Goal: Task Accomplishment & Management: Manage account settings

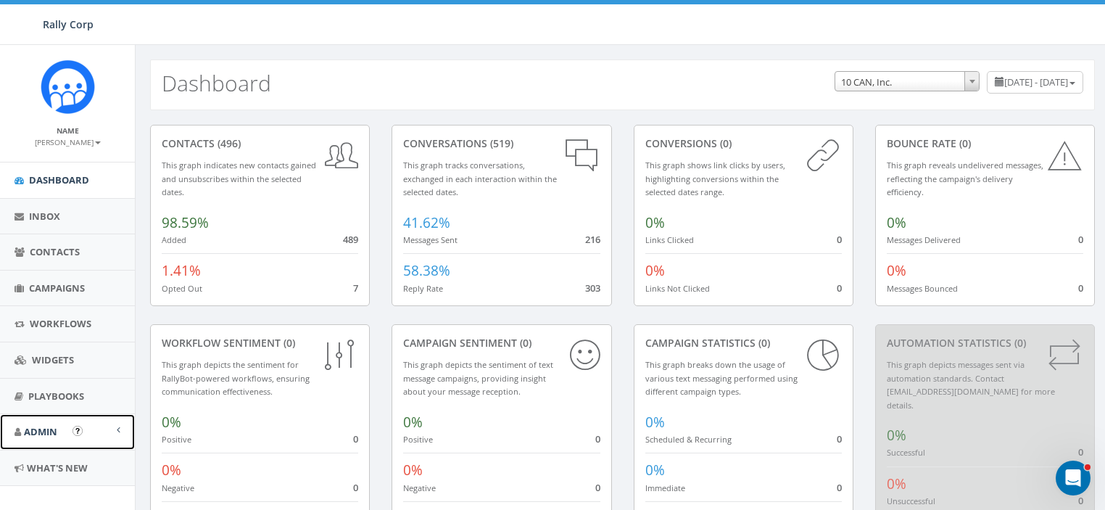
click at [62, 440] on link "Admin" at bounding box center [67, 432] width 135 height 36
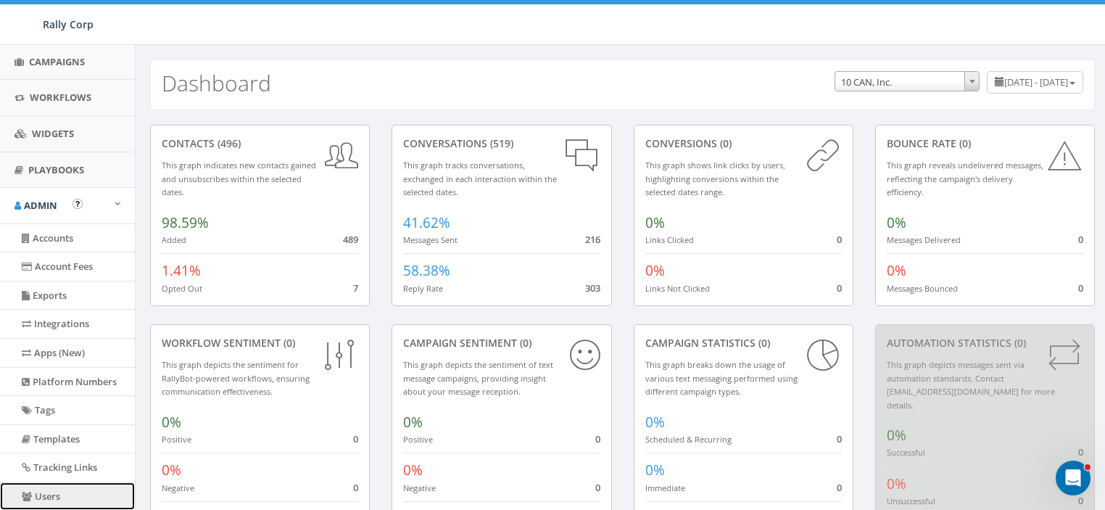
click at [42, 489] on link "Users" at bounding box center [67, 496] width 135 height 28
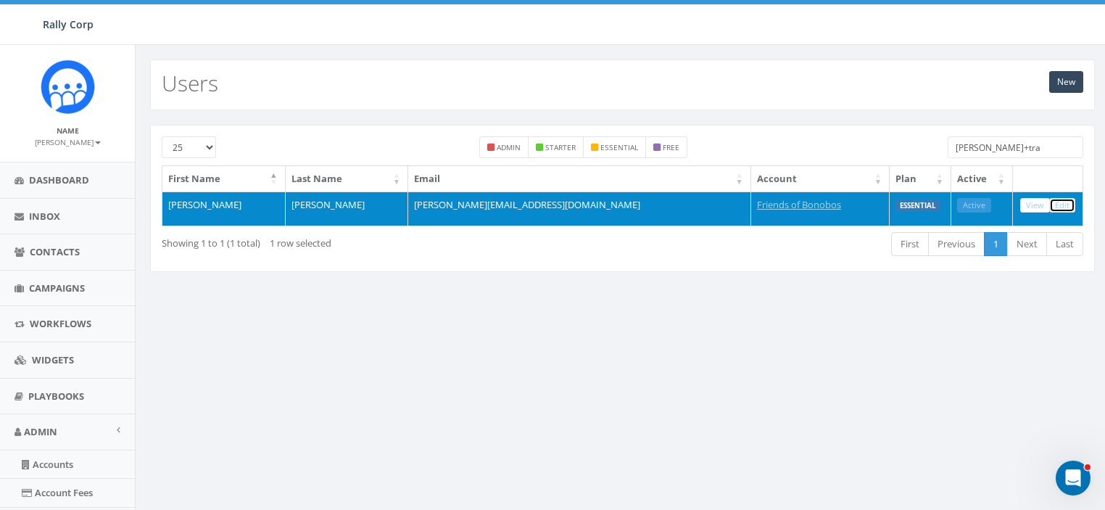
click at [1061, 203] on link "Edit" at bounding box center [1062, 205] width 26 height 15
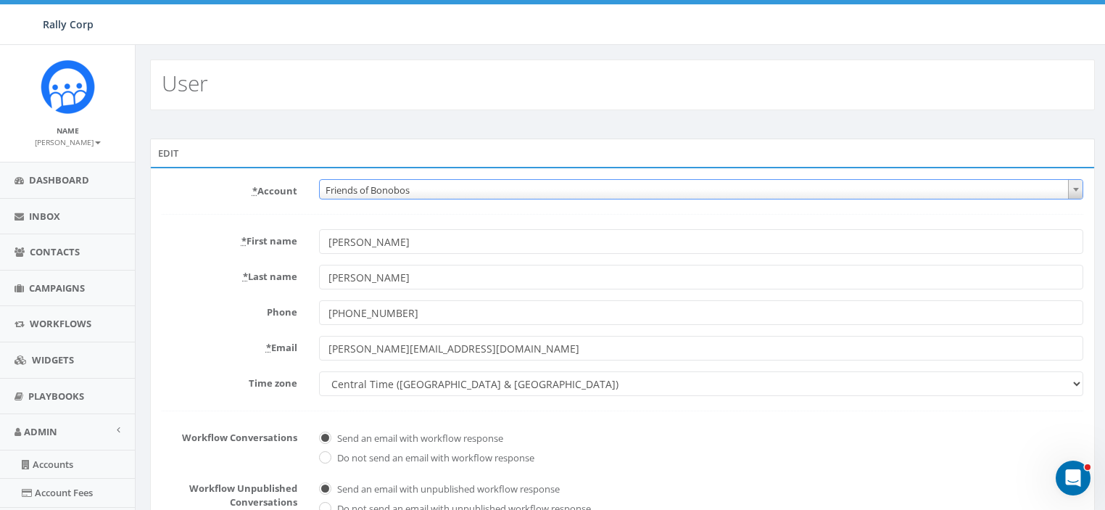
click at [394, 198] on span "Friends of Bonobos" at bounding box center [701, 190] width 763 height 20
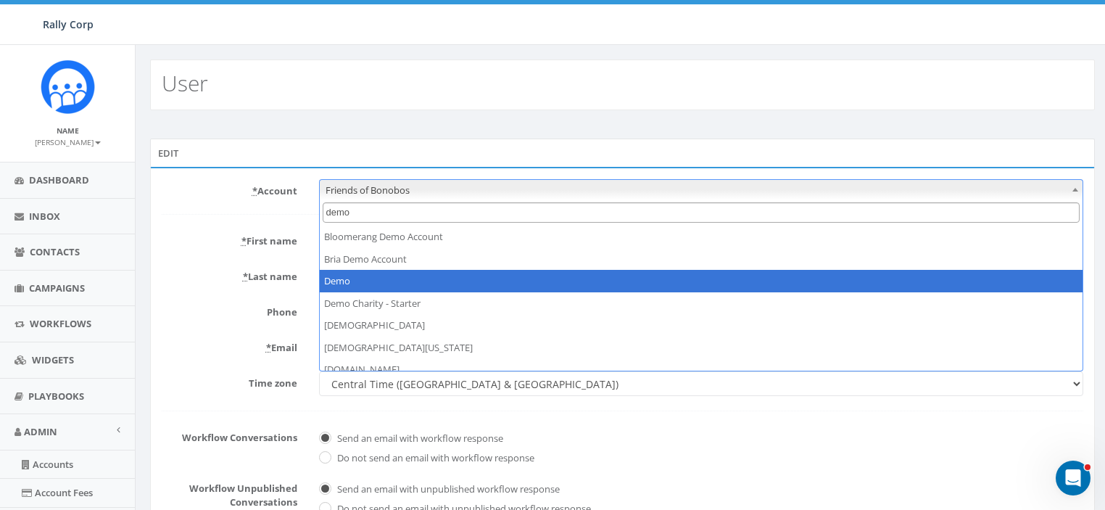
type input "demo"
select select "64"
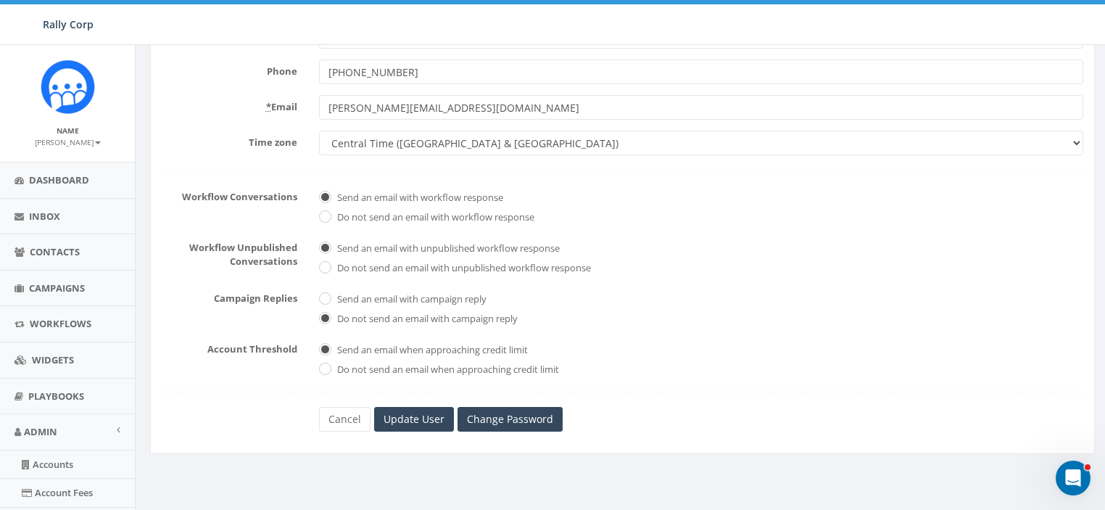
scroll to position [358, 0]
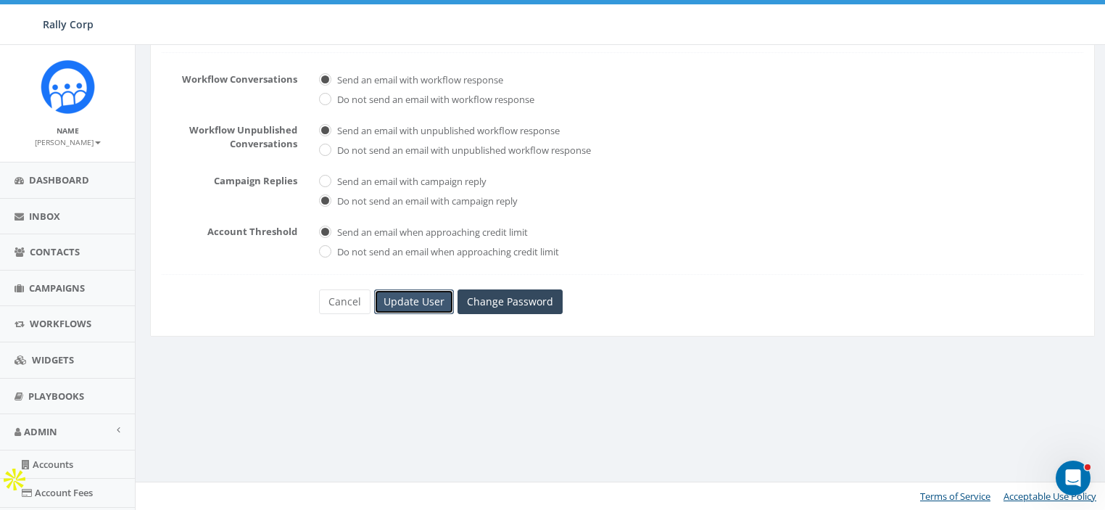
click at [410, 305] on input "Update User" at bounding box center [414, 301] width 80 height 25
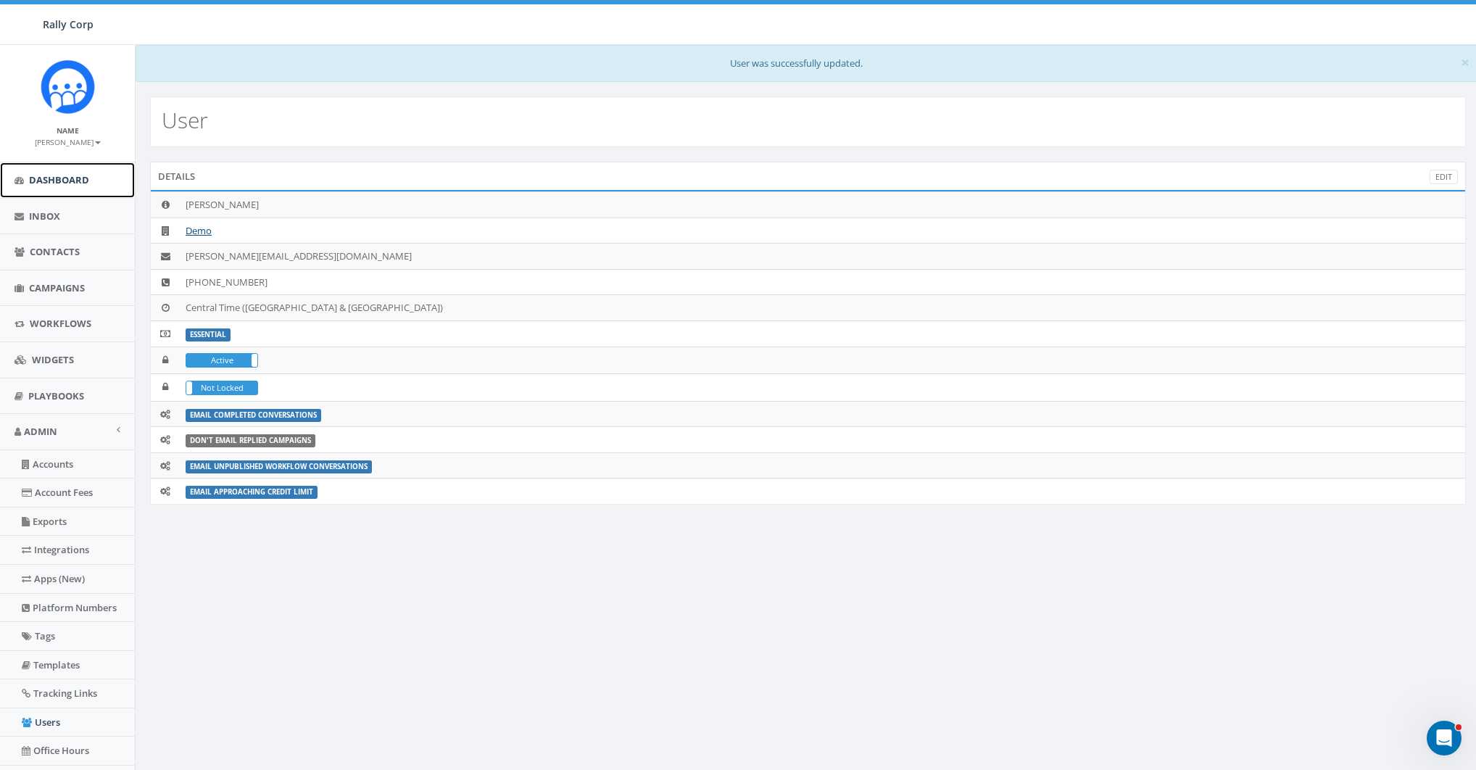
click at [65, 178] on span "Dashboard" at bounding box center [59, 179] width 60 height 13
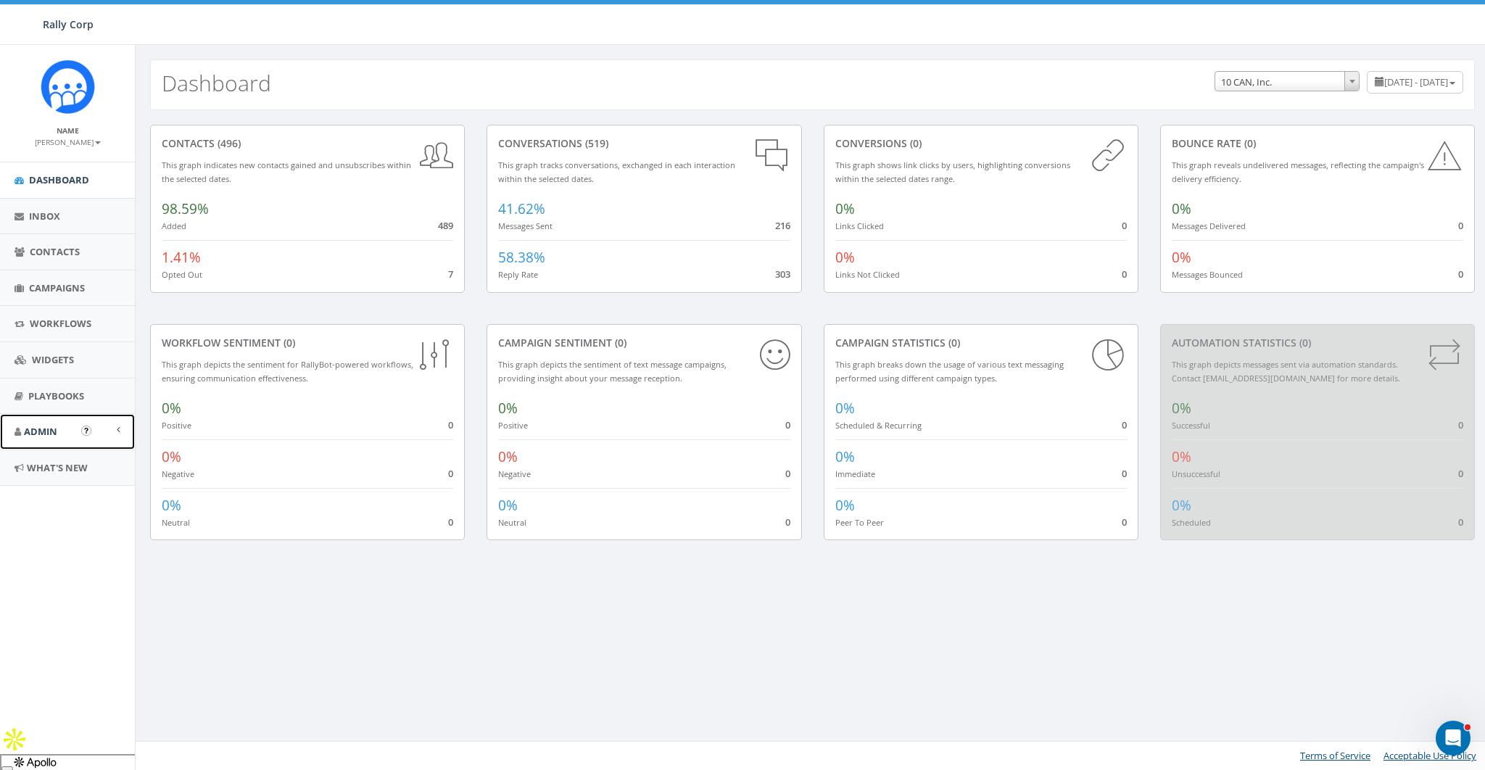
click at [41, 433] on span "Admin" at bounding box center [40, 431] width 33 height 13
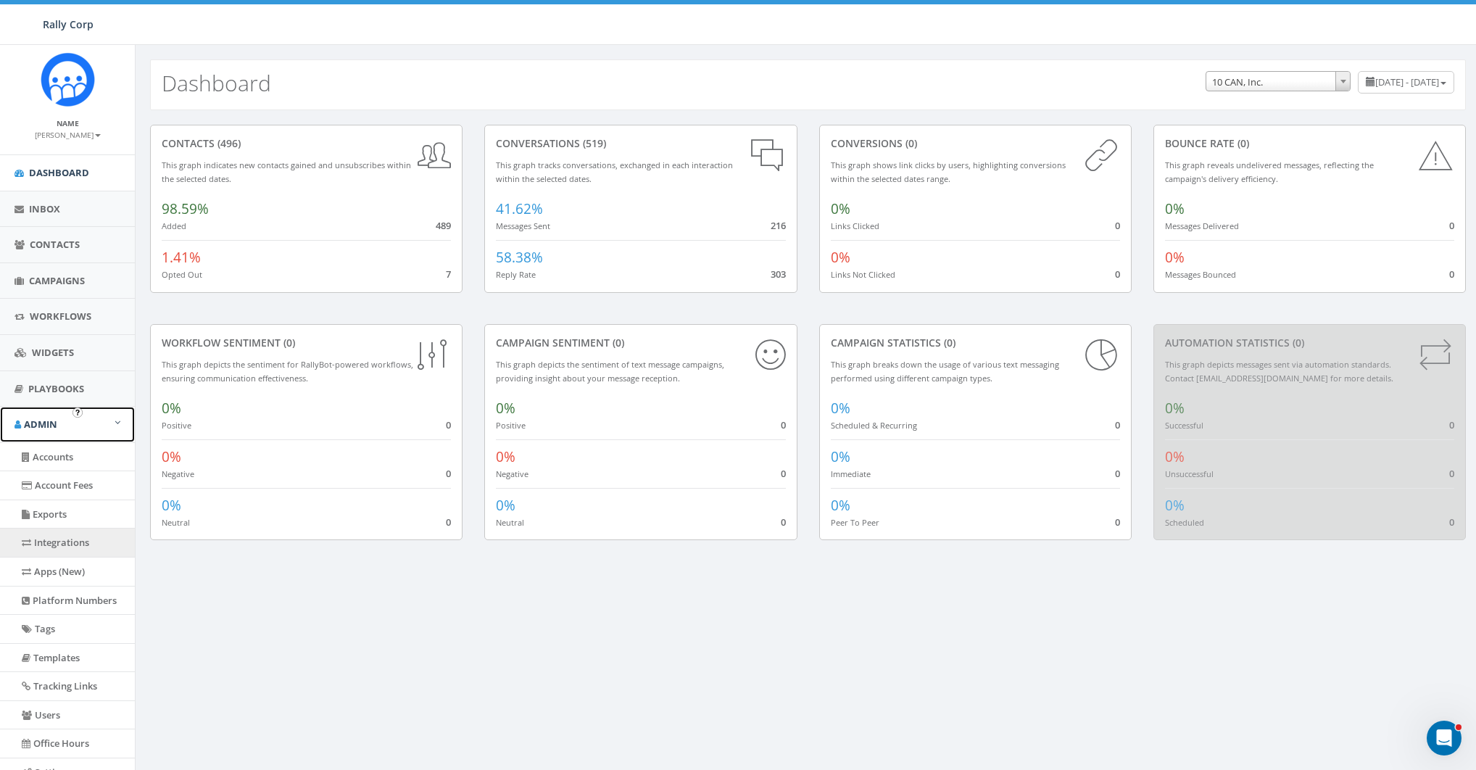
scroll to position [19, 0]
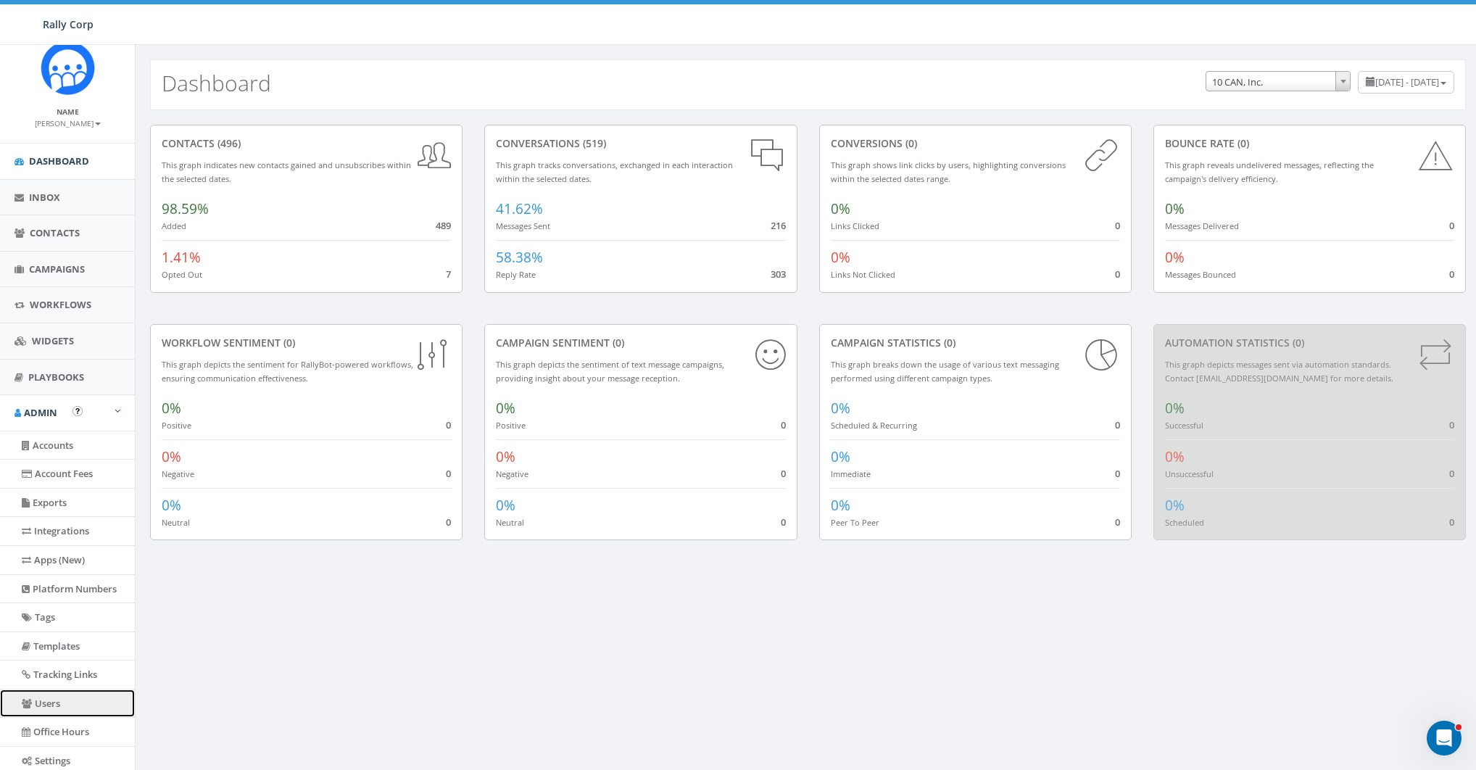
click at [49, 691] on link "Users" at bounding box center [67, 704] width 135 height 28
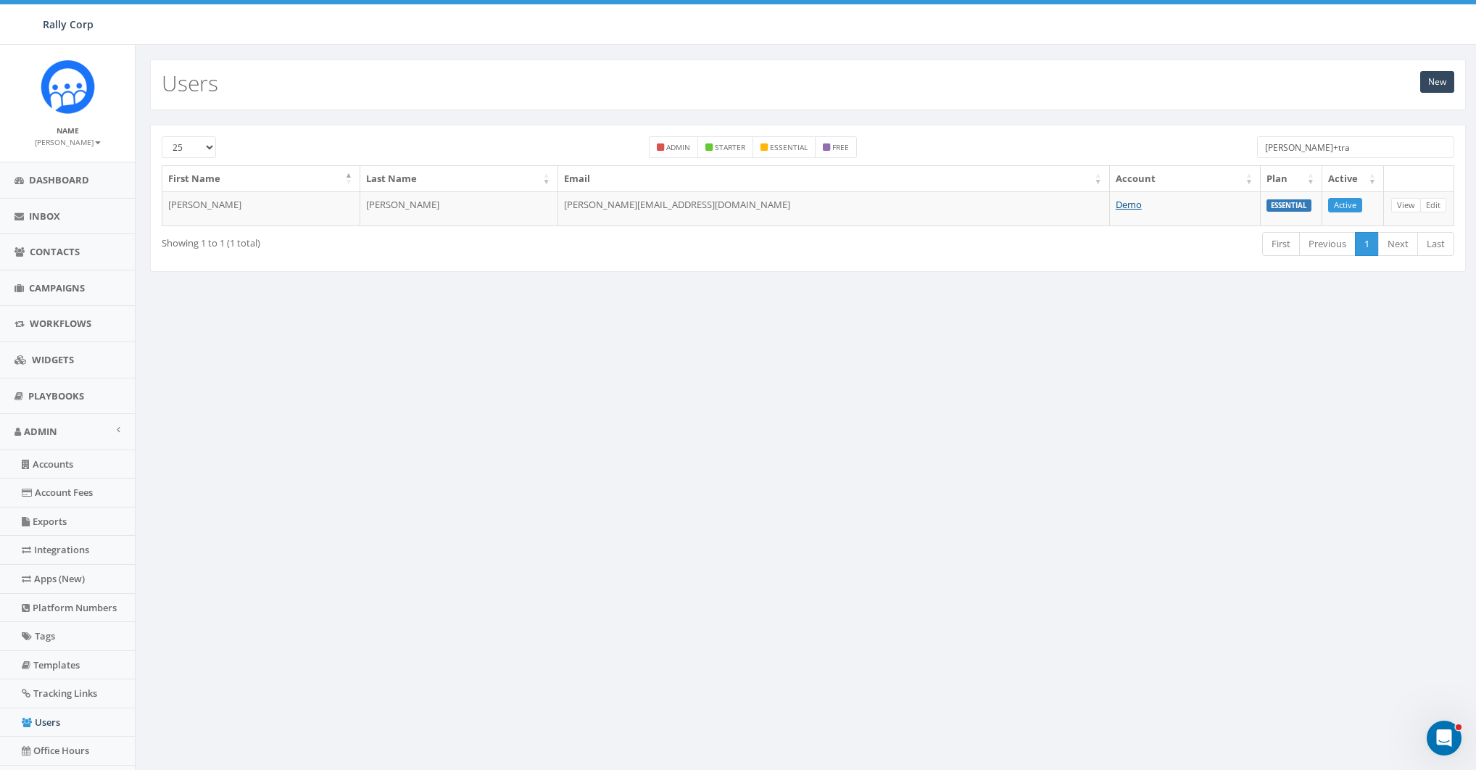
click at [1363, 146] on input "james+tra" at bounding box center [1355, 147] width 197 height 22
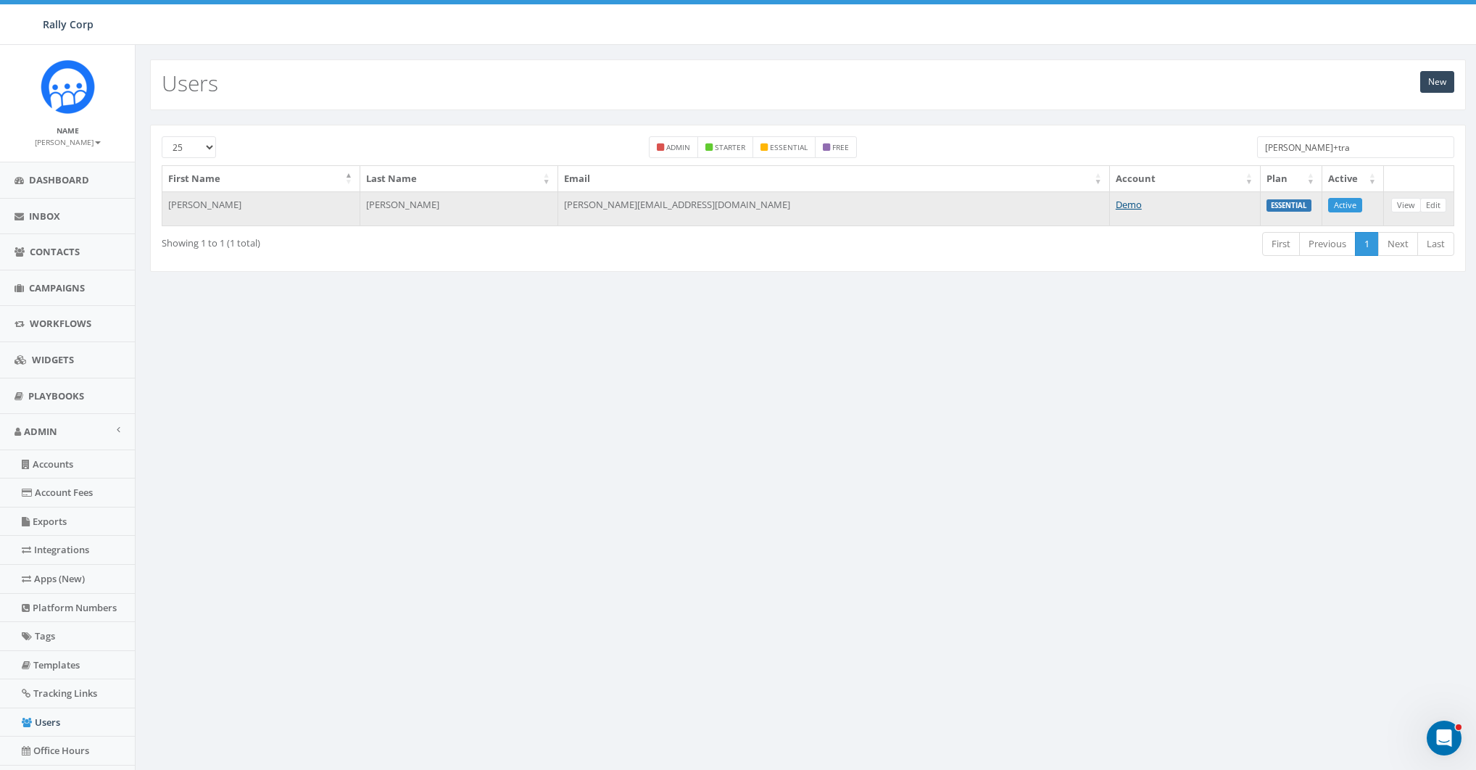
click at [1436, 195] on td "View Edit" at bounding box center [1419, 208] width 70 height 35
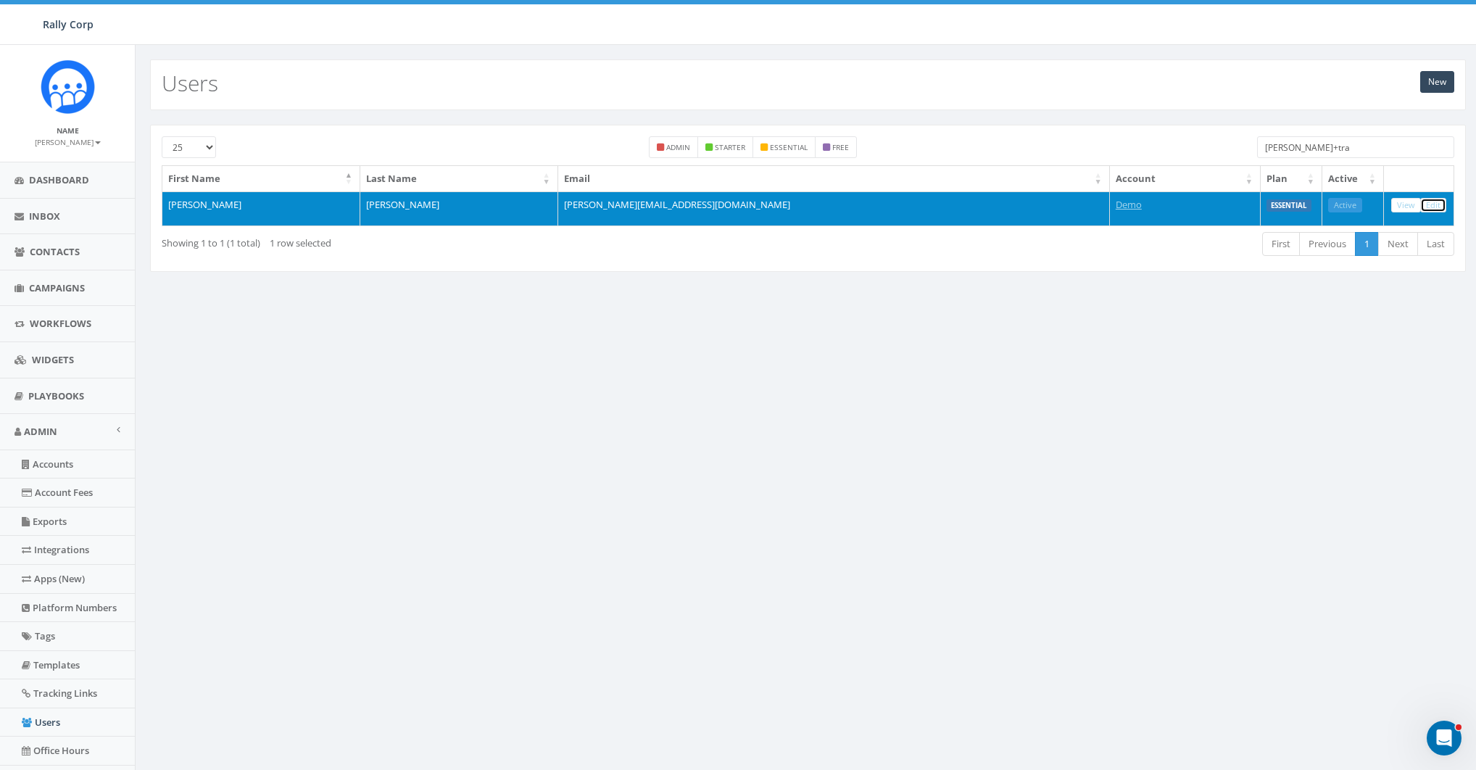
click at [1436, 198] on link "Edit" at bounding box center [1433, 205] width 26 height 15
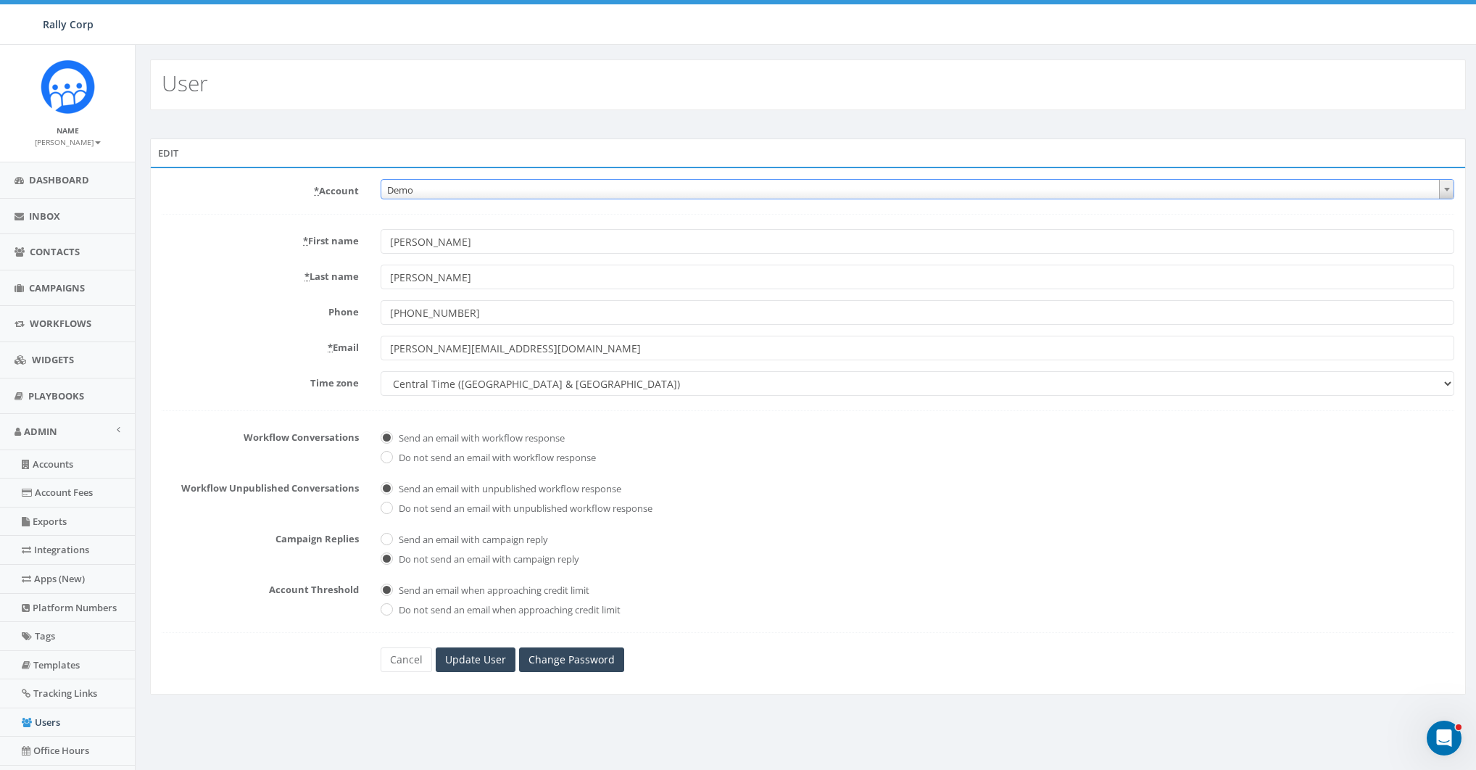
click at [468, 186] on span "Demo" at bounding box center [917, 190] width 1072 height 20
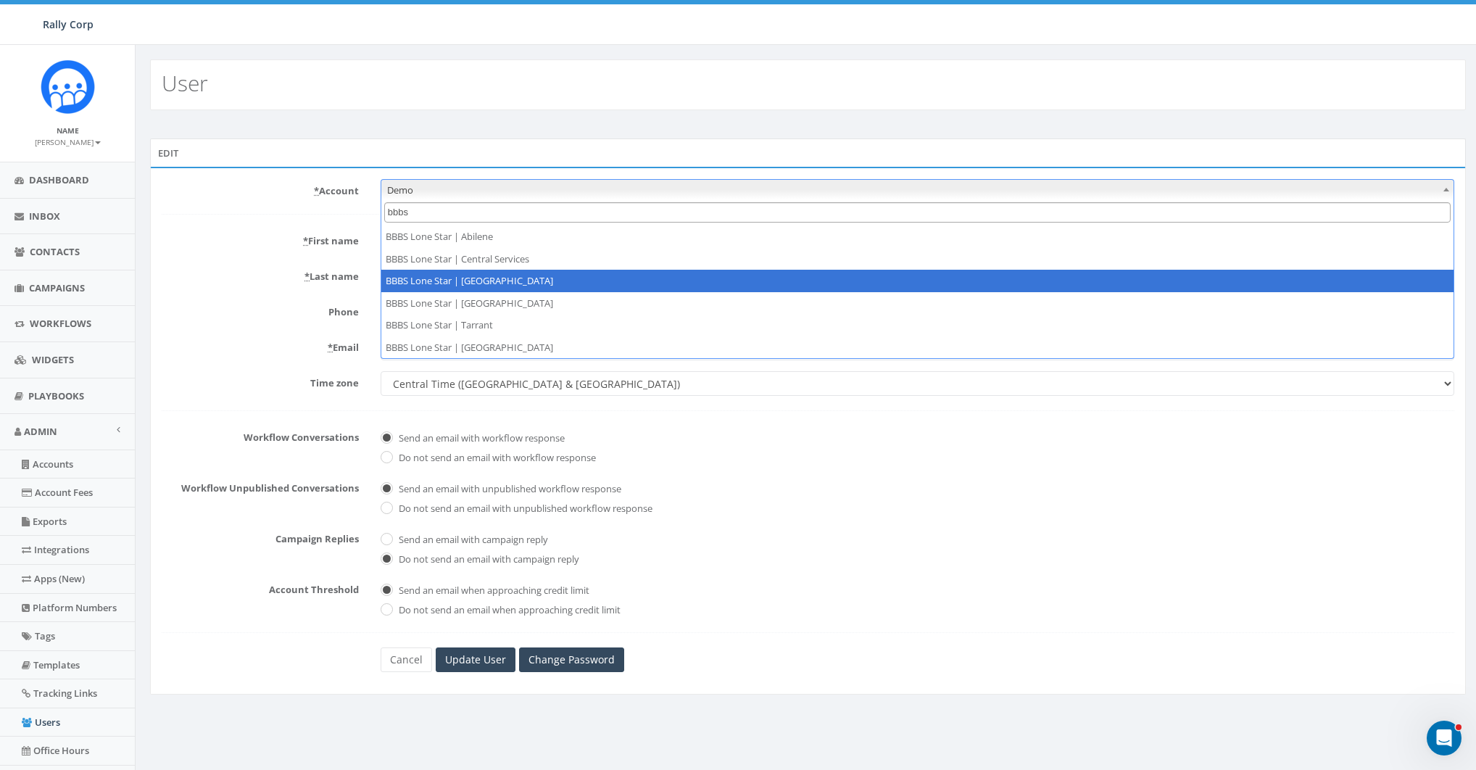
type input "bbbs"
select select "1365"
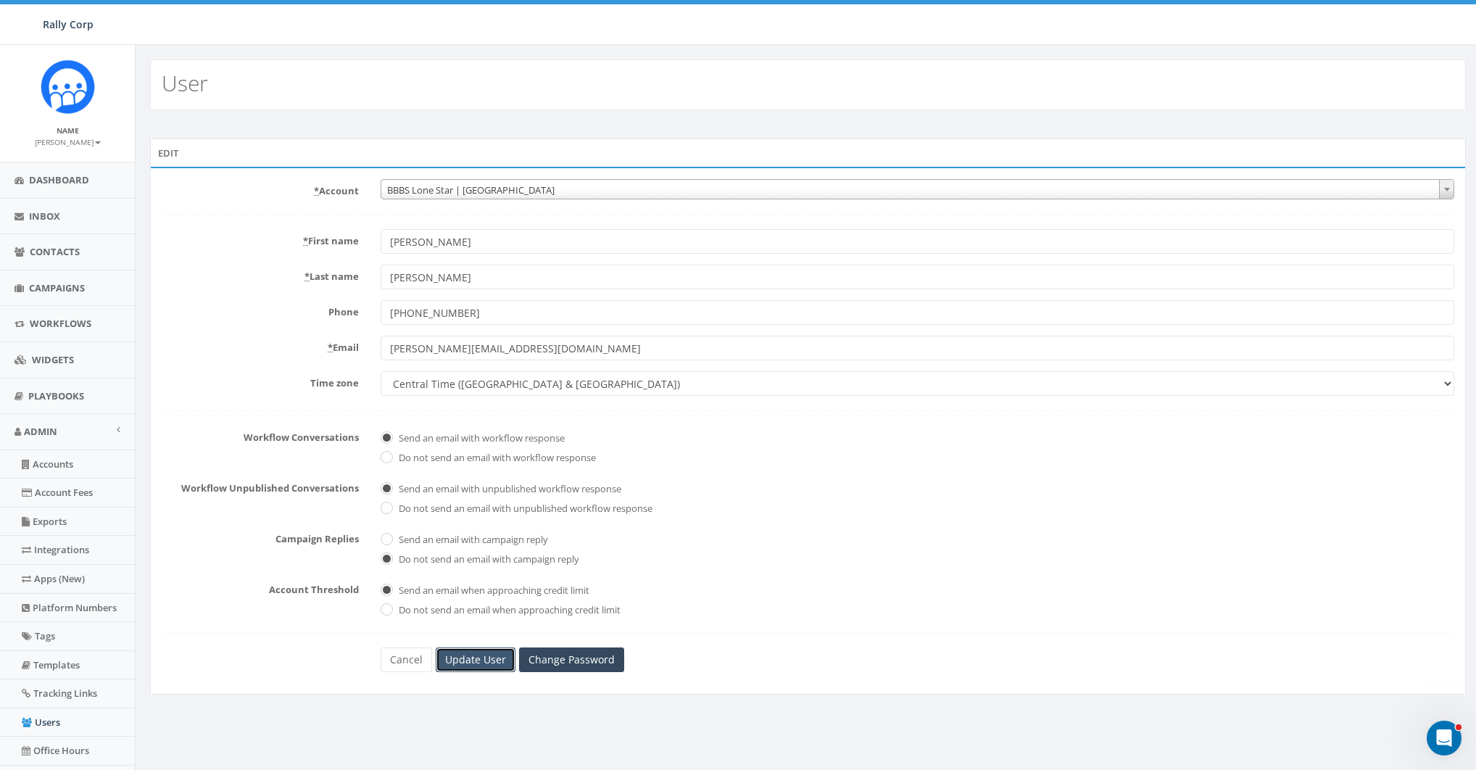
click at [484, 654] on input "Update User" at bounding box center [476, 659] width 80 height 25
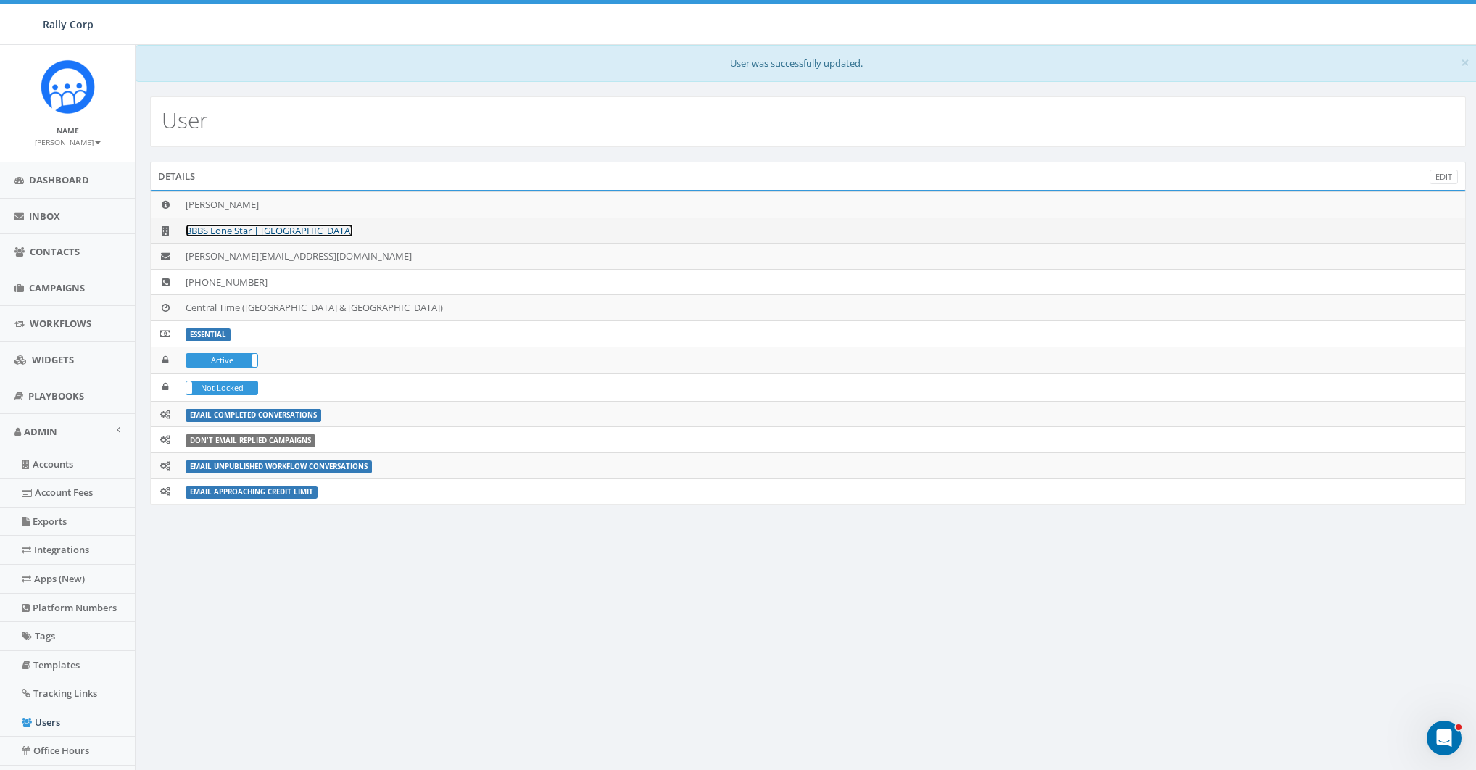
click at [273, 232] on link "BBBS Lone Star | [GEOGRAPHIC_DATA]" at bounding box center [269, 230] width 167 height 13
